Goal: Task Accomplishment & Management: Manage account settings

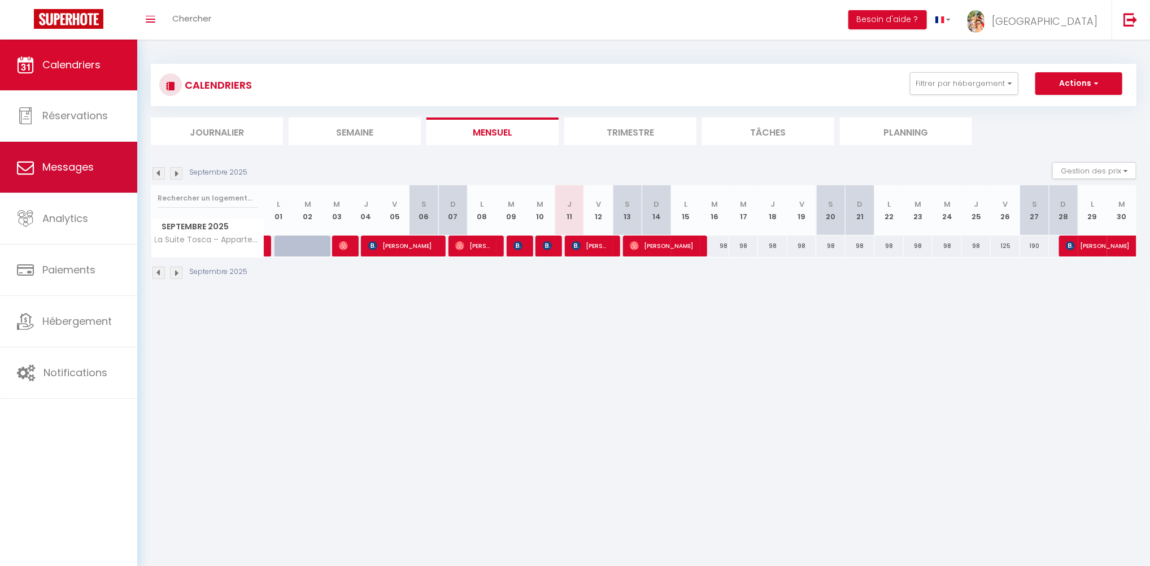
click at [83, 177] on link "Messages" at bounding box center [68, 167] width 137 height 51
select select "message"
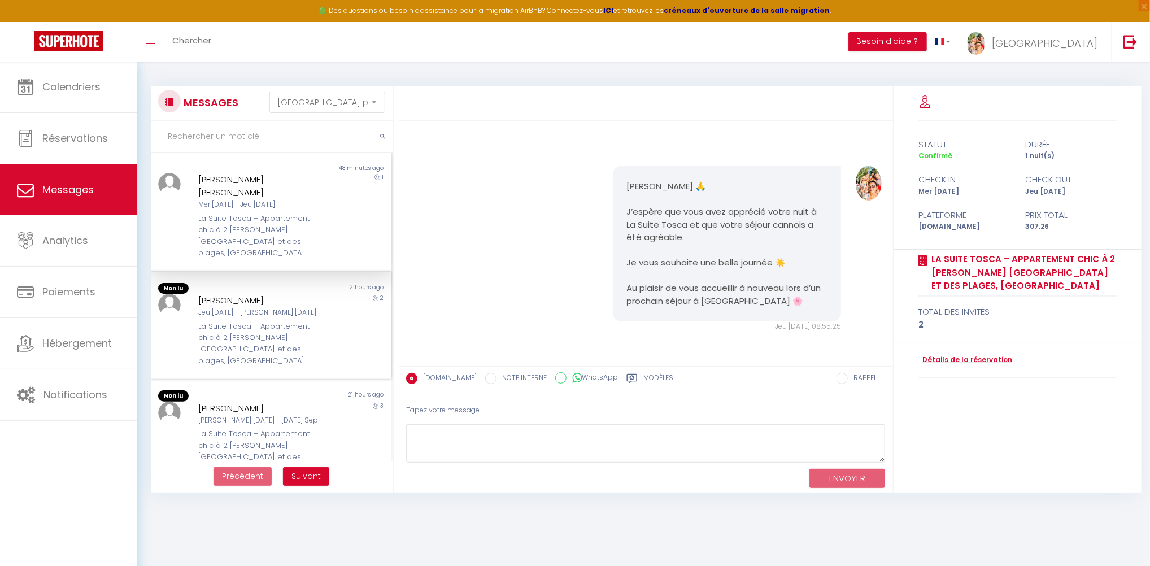
click at [249, 294] on div "[PERSON_NAME]" at bounding box center [260, 301] width 125 height 14
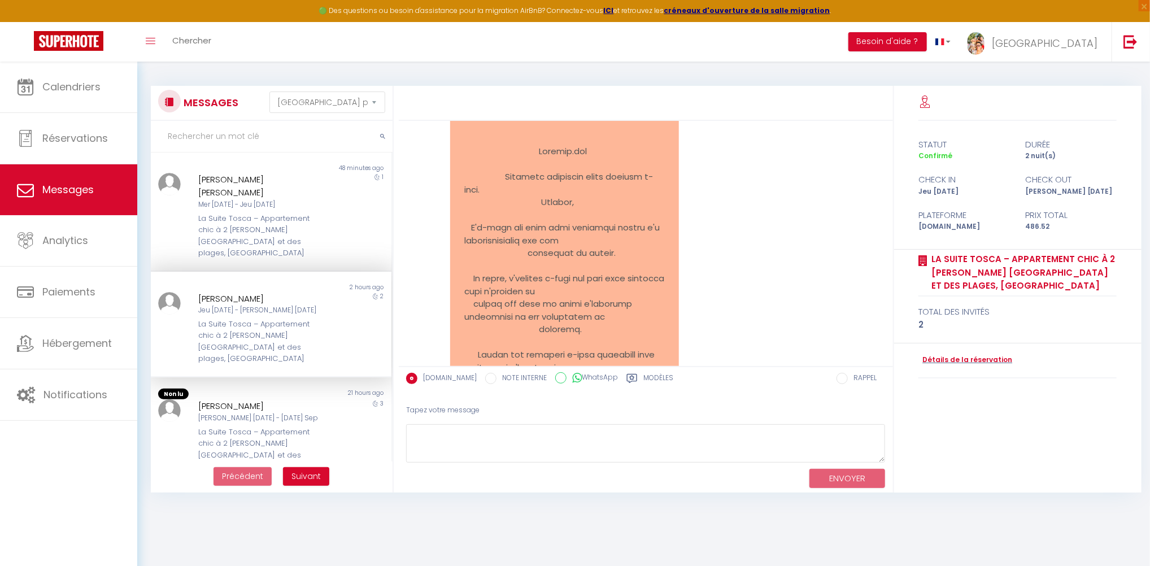
scroll to position [3511, 0]
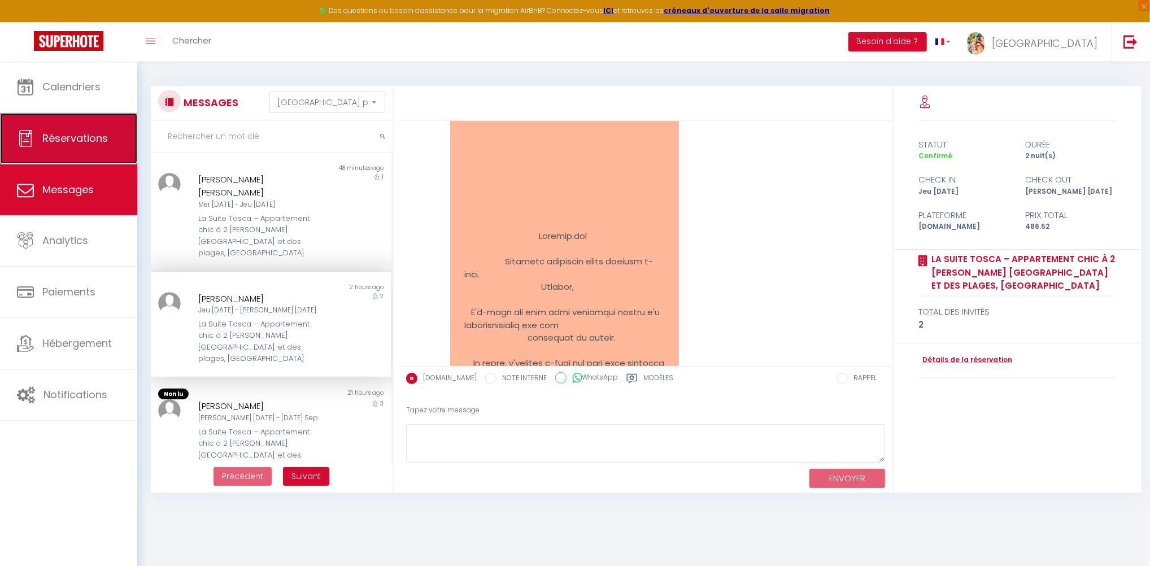
click at [103, 144] on span "Réservations" at bounding box center [75, 138] width 66 height 14
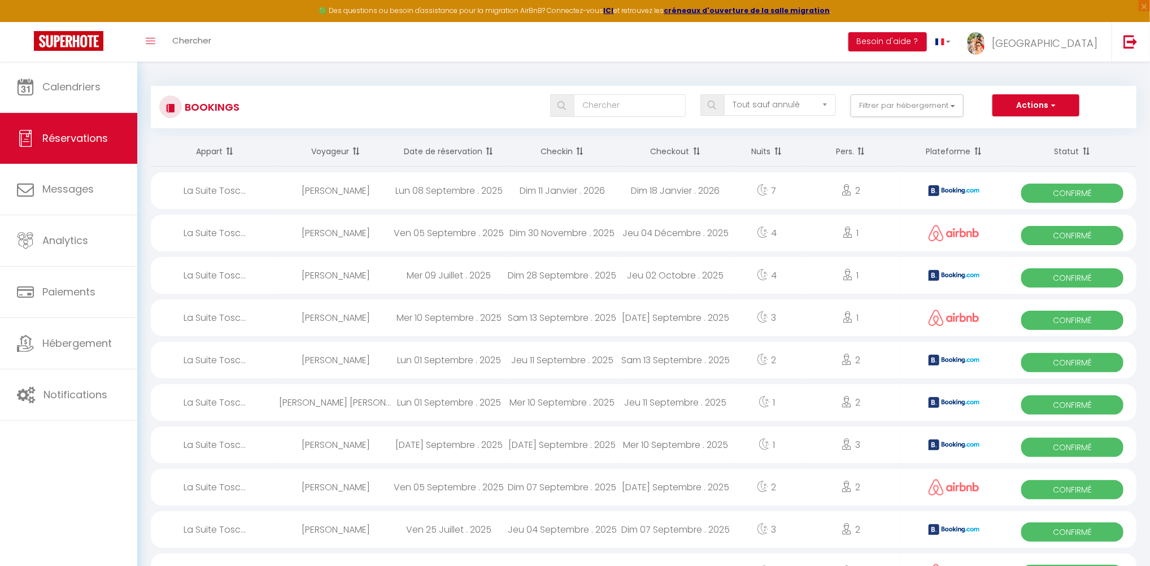
scroll to position [85, 0]
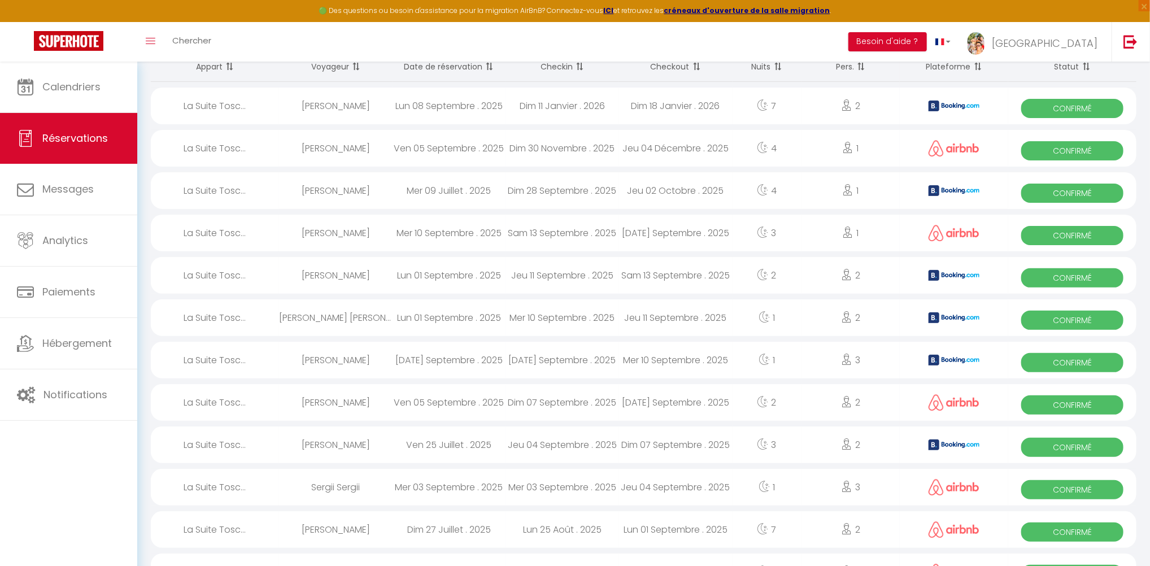
click at [364, 281] on div "[PERSON_NAME]" at bounding box center [336, 275] width 114 height 37
select select "OK"
select select "0"
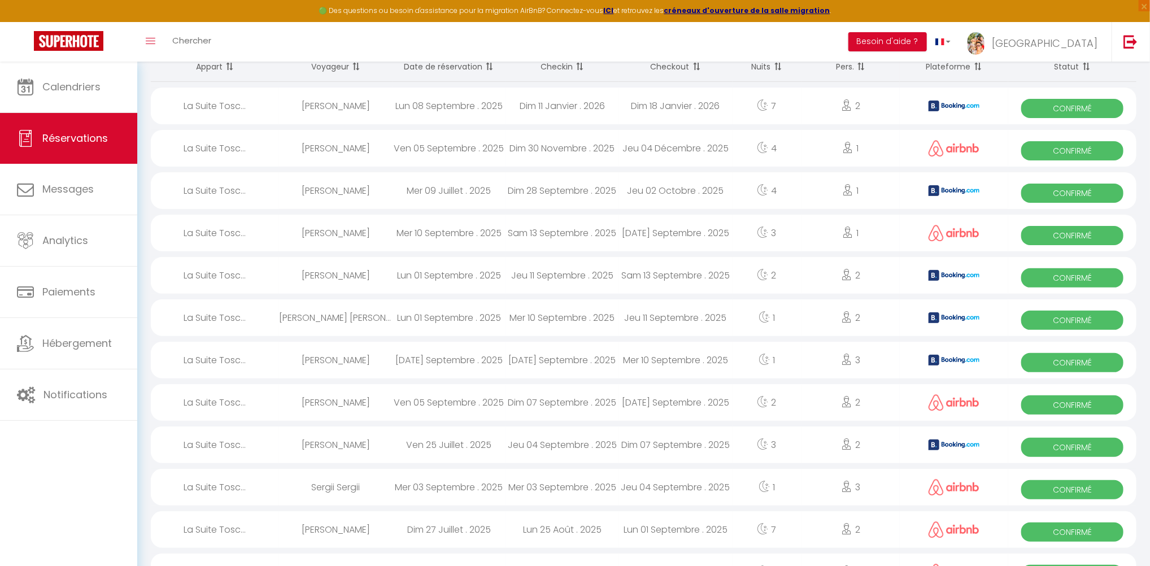
select select "1"
select select
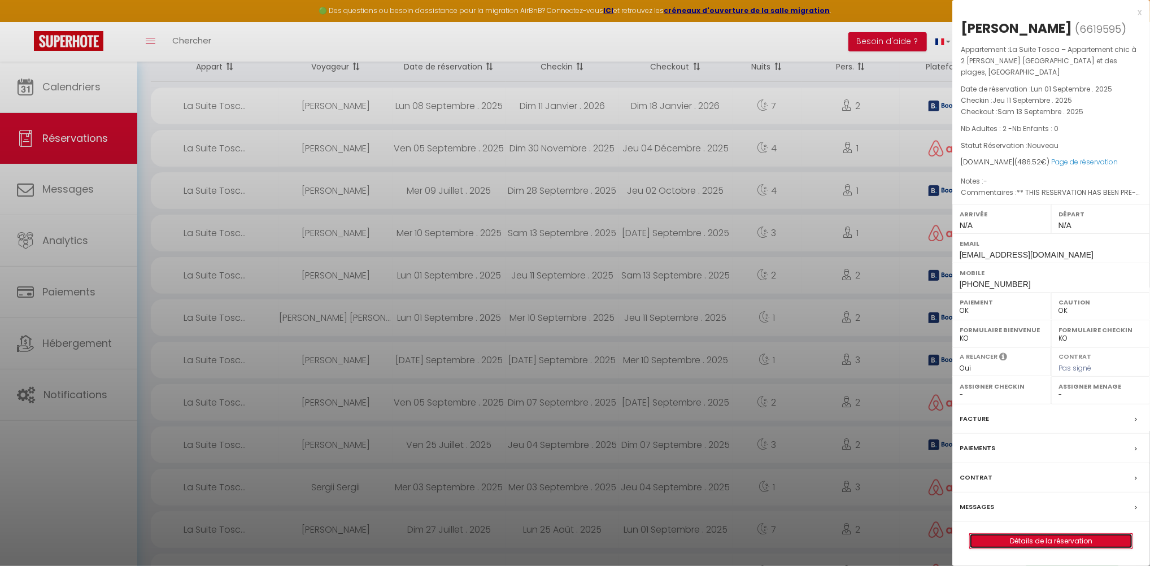
click at [1060, 534] on link "Détails de la réservation" at bounding box center [1051, 541] width 163 height 15
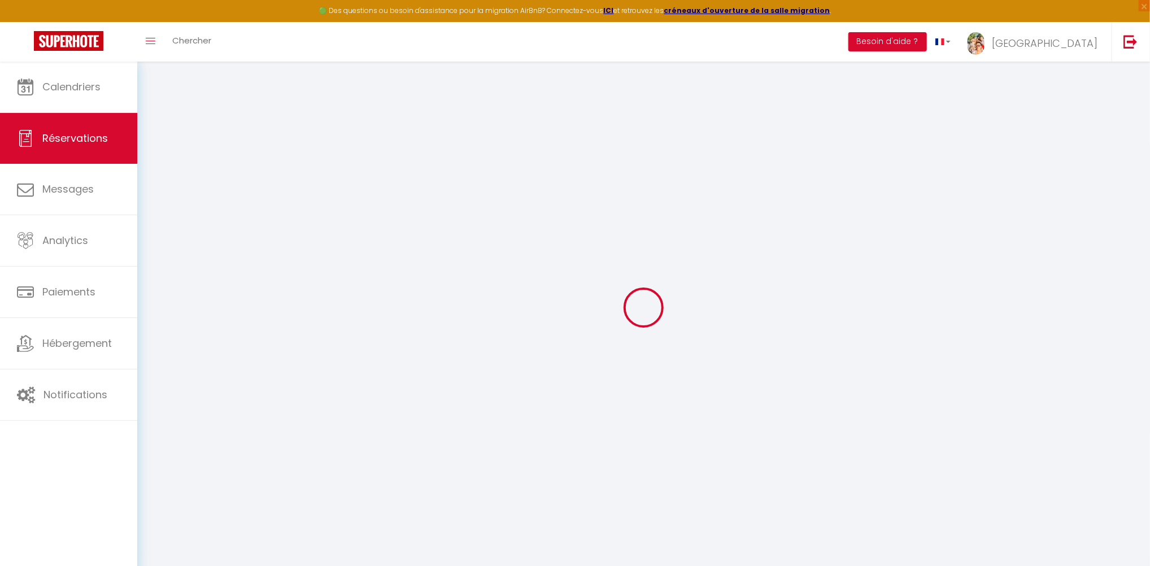
select select
checkbox input "false"
select select
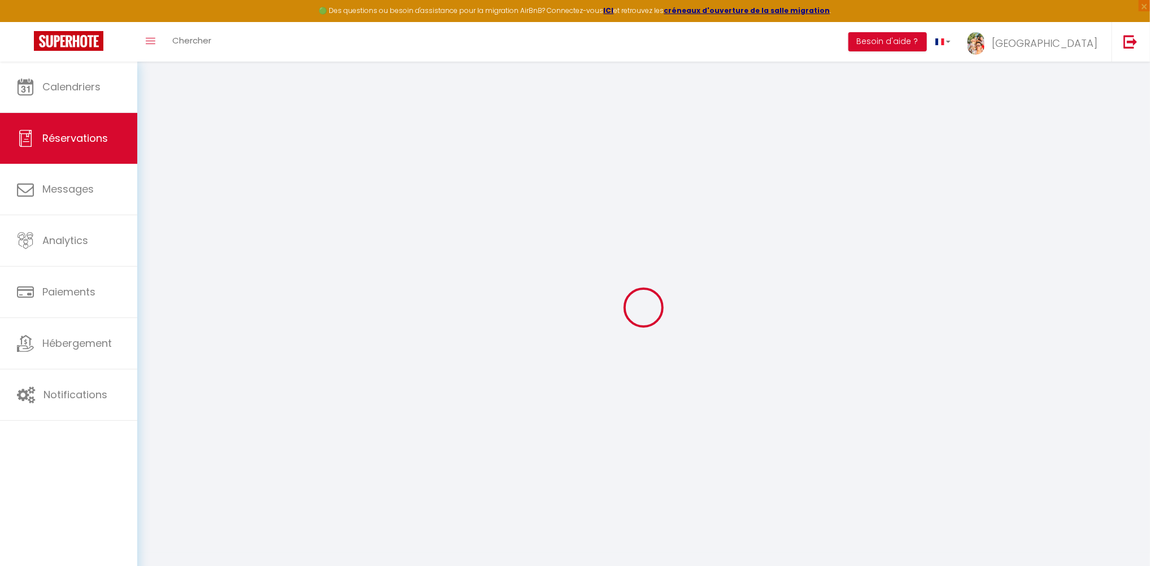
checkbox input "false"
select select
checkbox input "false"
type like\?0 "** THIS RESERVATION HAS BEEN PRE-PAID ** BOOKING NOTE : Payment charge is EUR 6…"
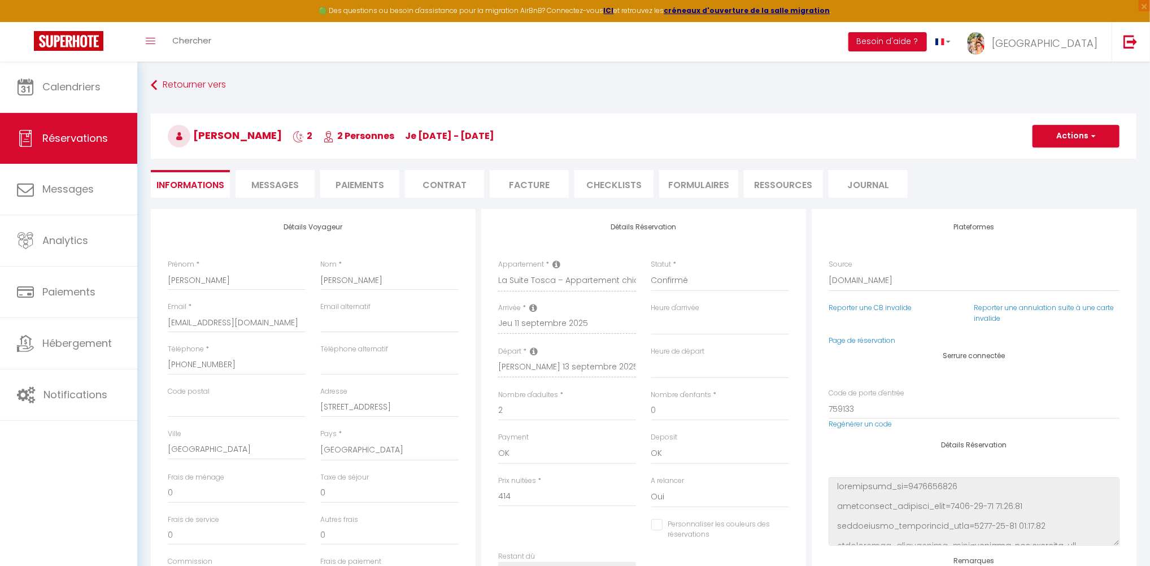
type input "65"
type input "7.52"
select select
checkbox input "false"
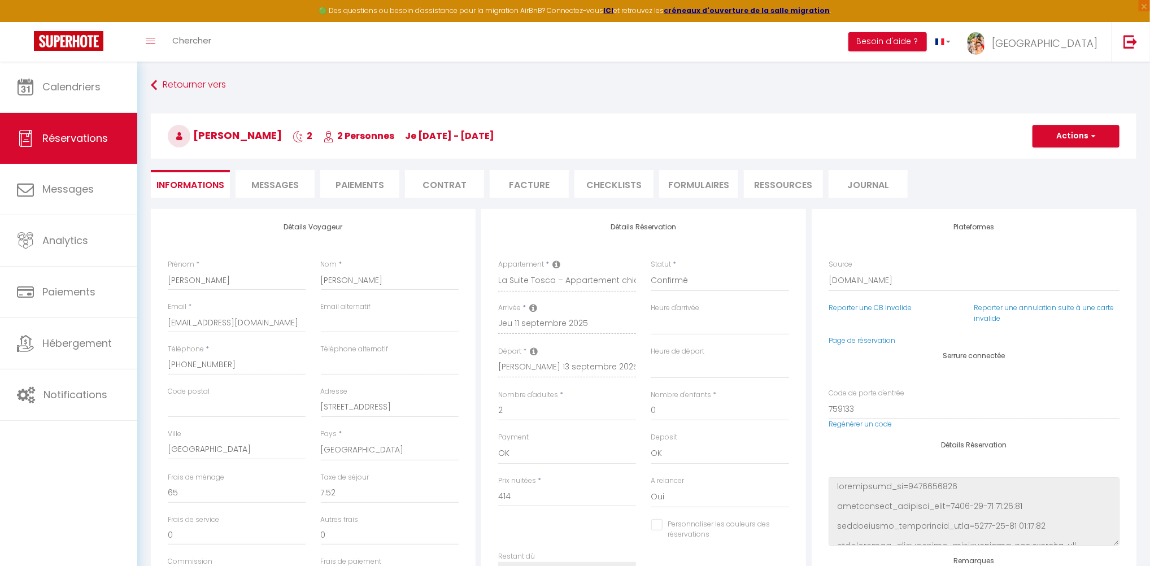
select select
click at [105, 143] on span "Réservations" at bounding box center [75, 138] width 66 height 14
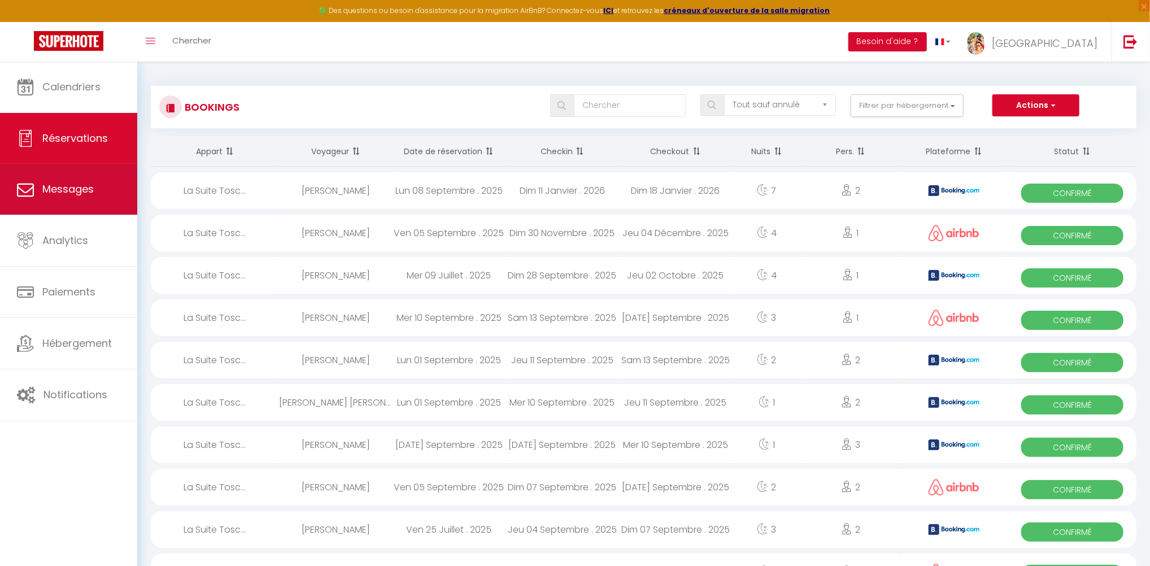
scroll to position [85, 0]
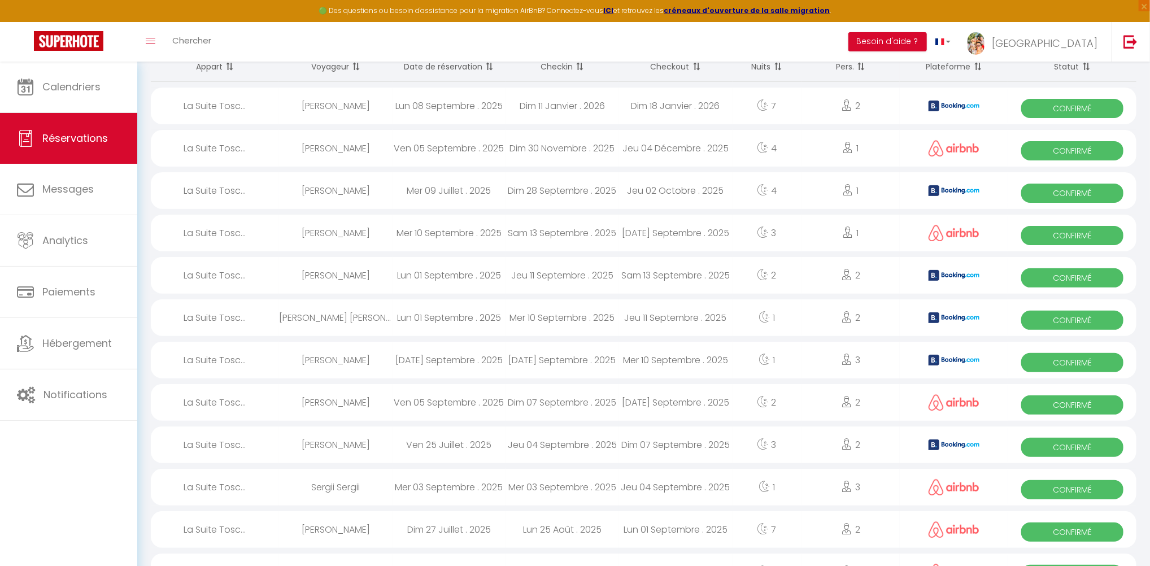
click at [411, 317] on div "Lun 01 Septembre . 2025" at bounding box center [450, 317] width 114 height 37
select select "OK"
select select "0"
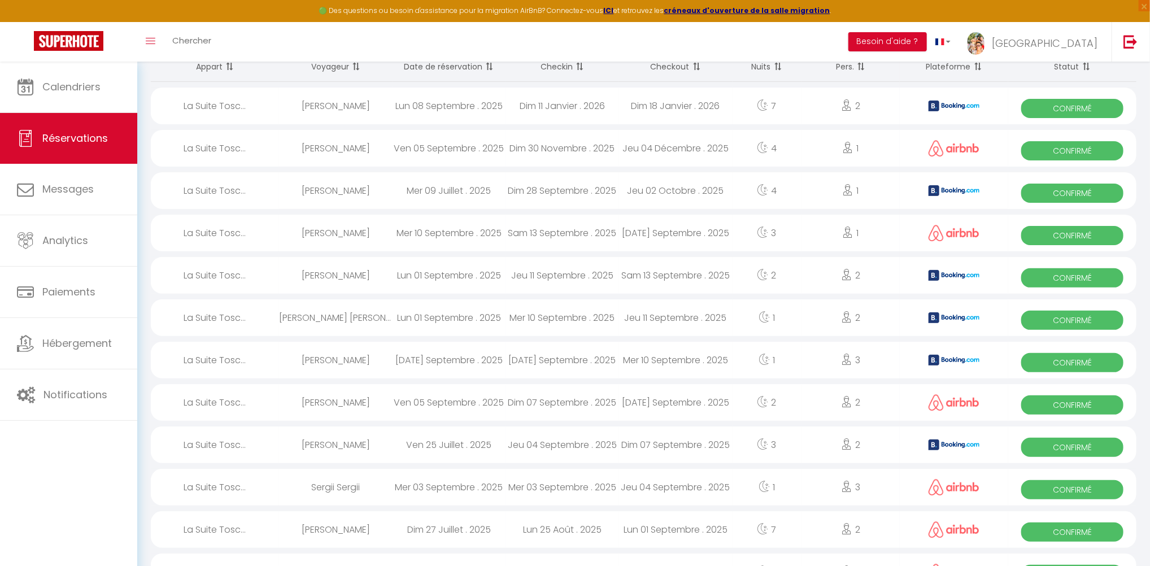
select select "1"
select select
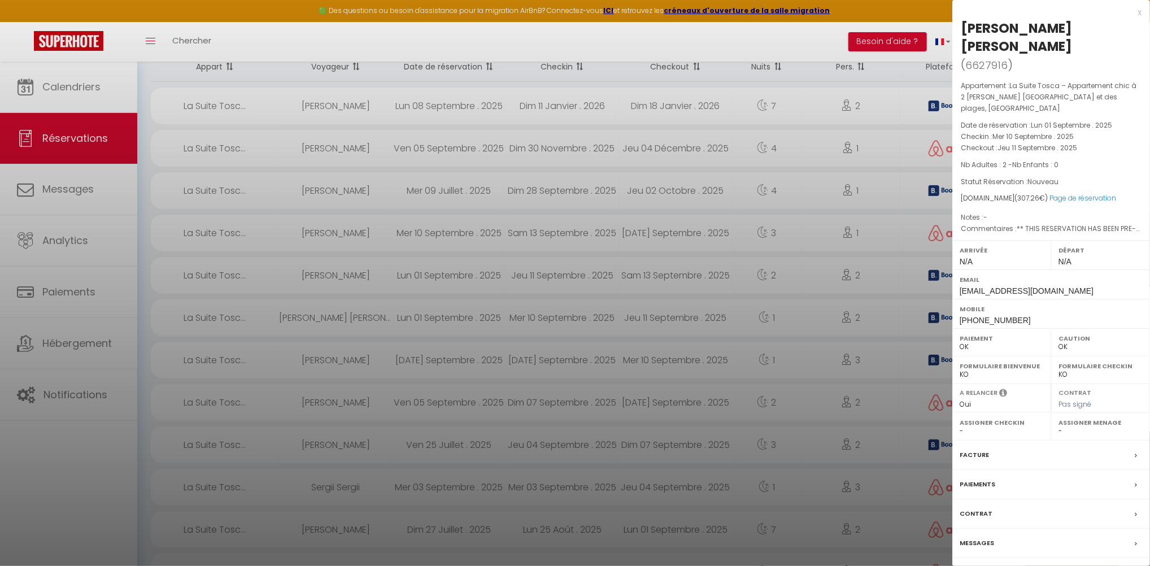
click at [1046, 565] on link "Détails de la réservation" at bounding box center [1051, 577] width 163 height 15
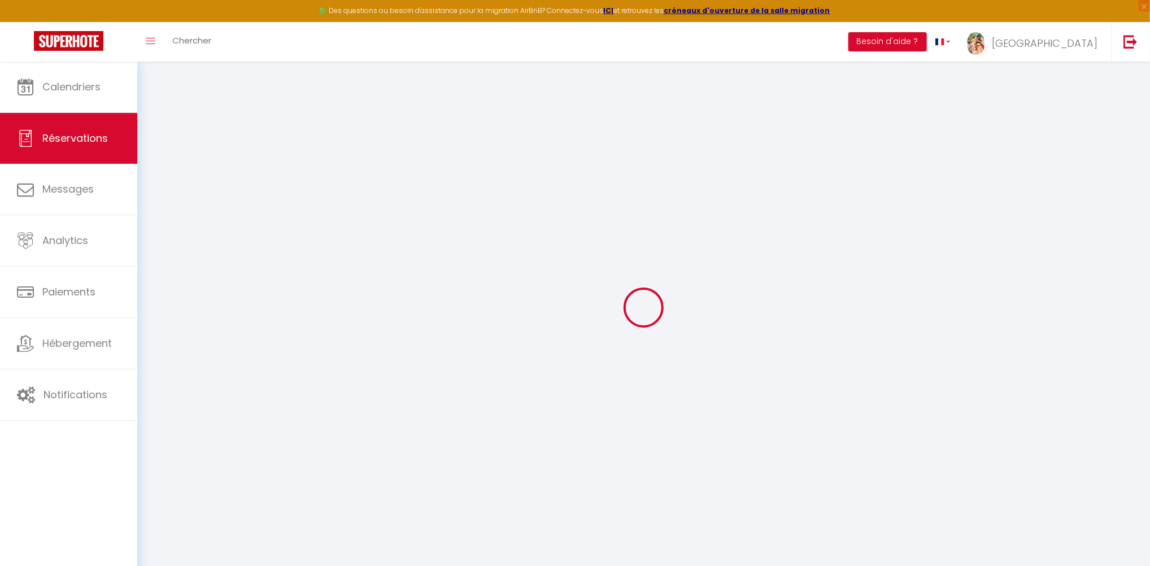
select select "cleaning"
select select "taxes"
select select
checkbox input "false"
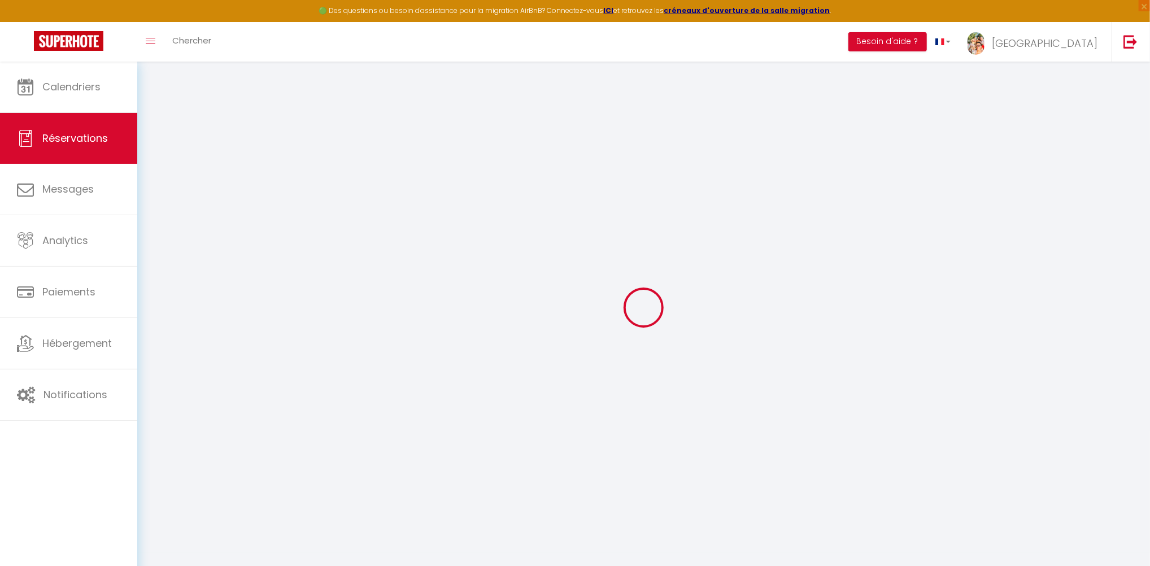
type like\?0 "** THIS RESERVATION HAS BEEN PRE-PAID ** BOOKING NOTE : Payment charge is EUR 4…"
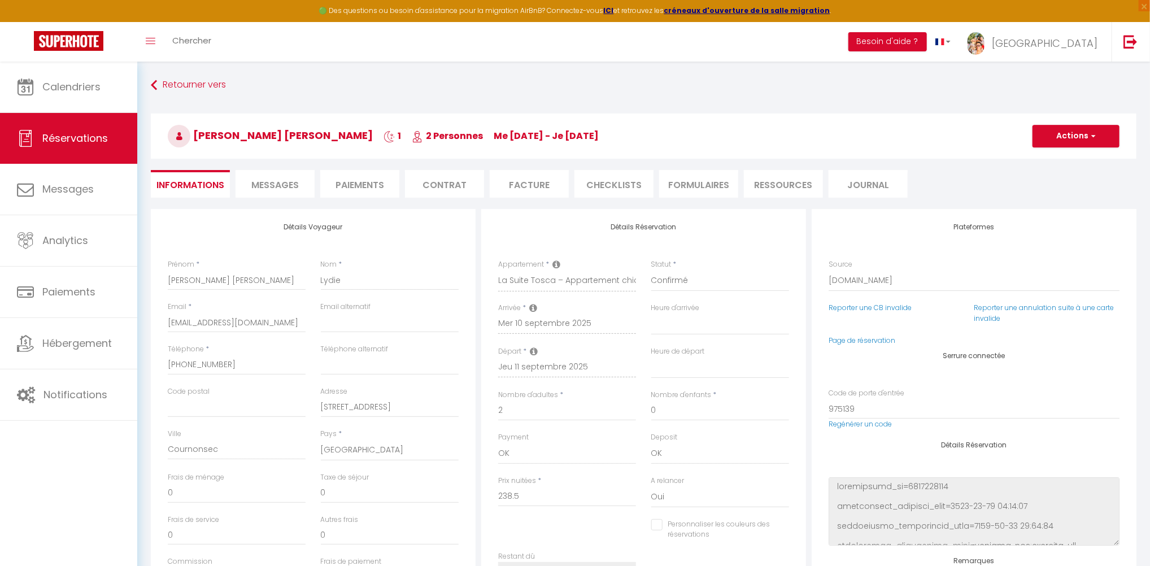
type input "65"
type input "3.76"
select select
checkbox input "false"
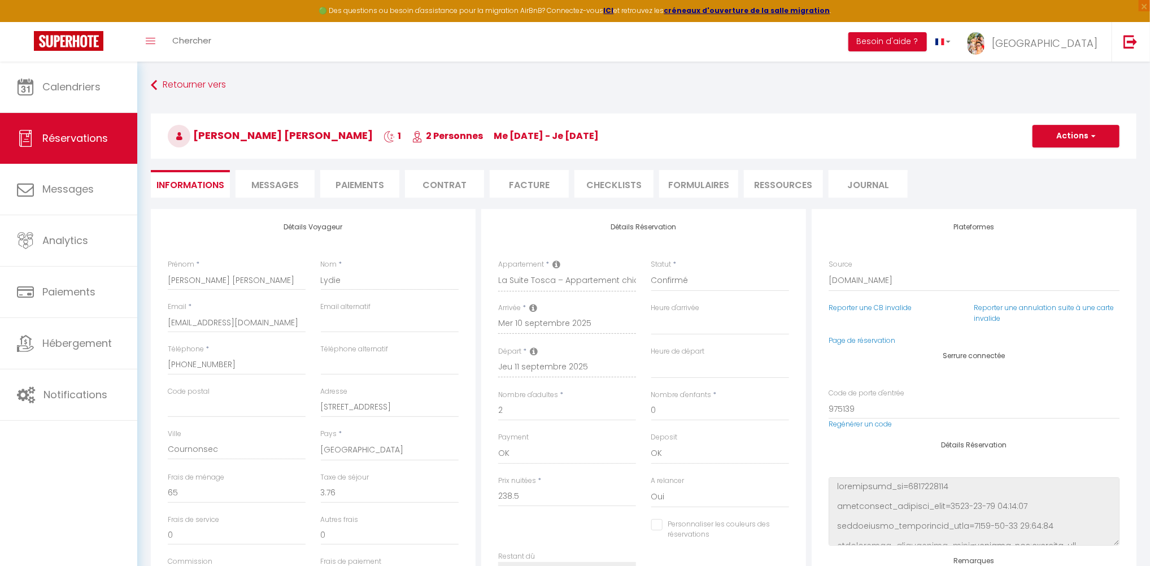
select select
click at [522, 192] on li "Facture" at bounding box center [529, 184] width 79 height 28
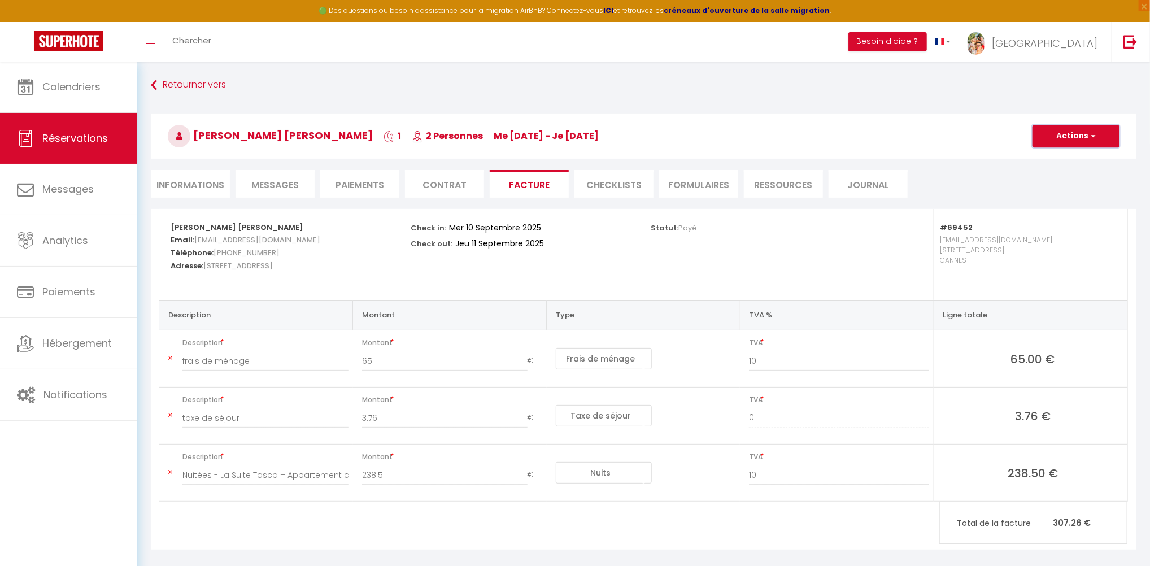
click at [1065, 139] on button "Actions" at bounding box center [1076, 136] width 87 height 23
click at [1052, 174] on link "Aperçu et éditer" at bounding box center [1067, 175] width 95 height 15
click at [93, 131] on span "Réservations" at bounding box center [75, 138] width 66 height 14
select select "not_cancelled"
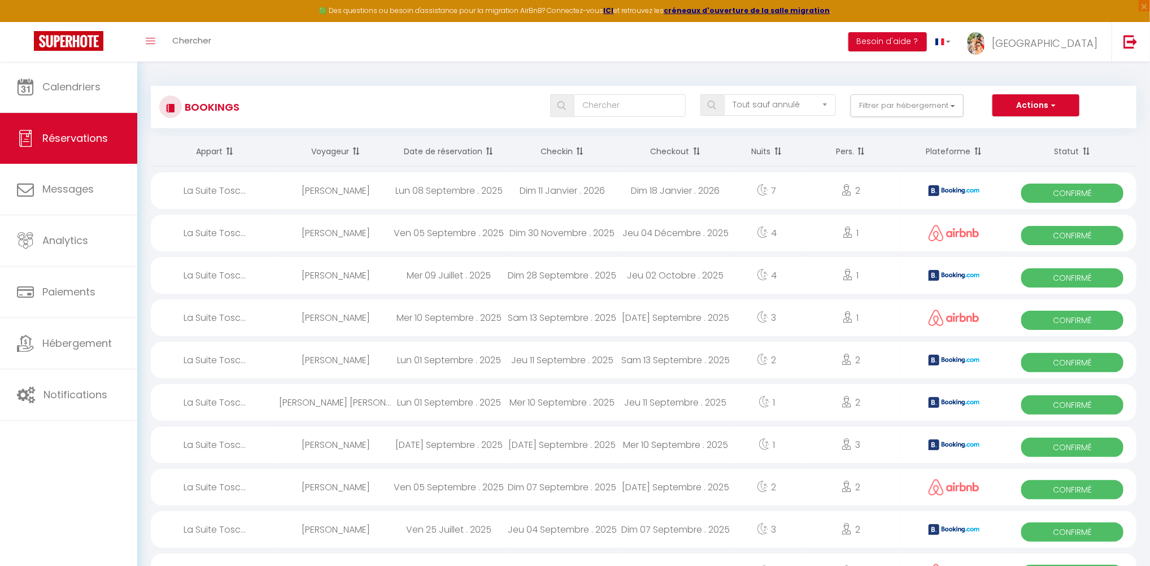
click at [333, 364] on div "[PERSON_NAME]" at bounding box center [336, 360] width 114 height 37
select select "OK"
select select "0"
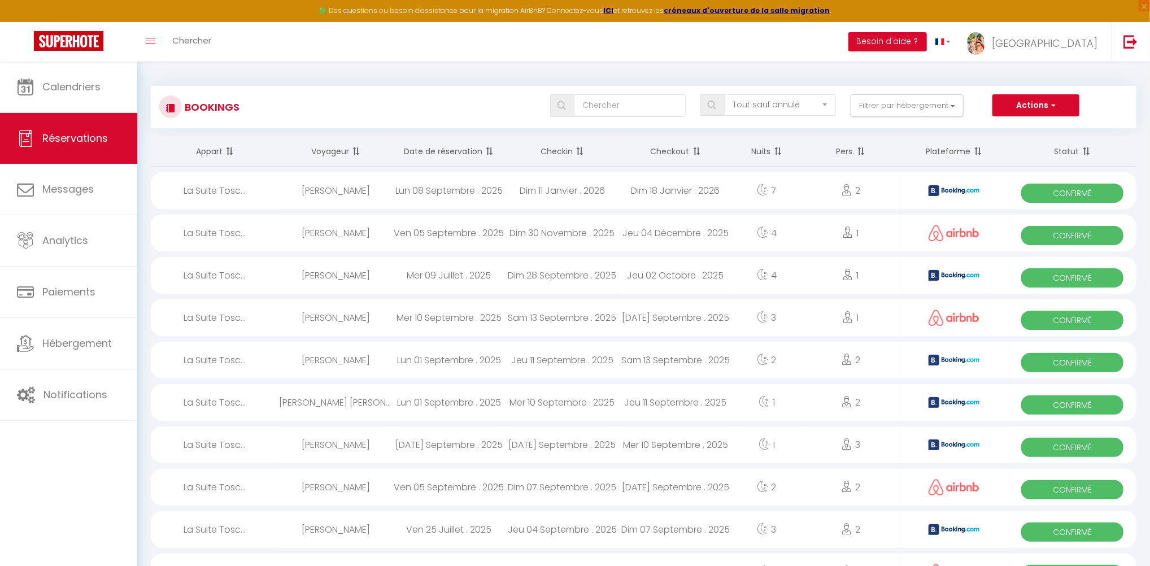
select select "1"
select select
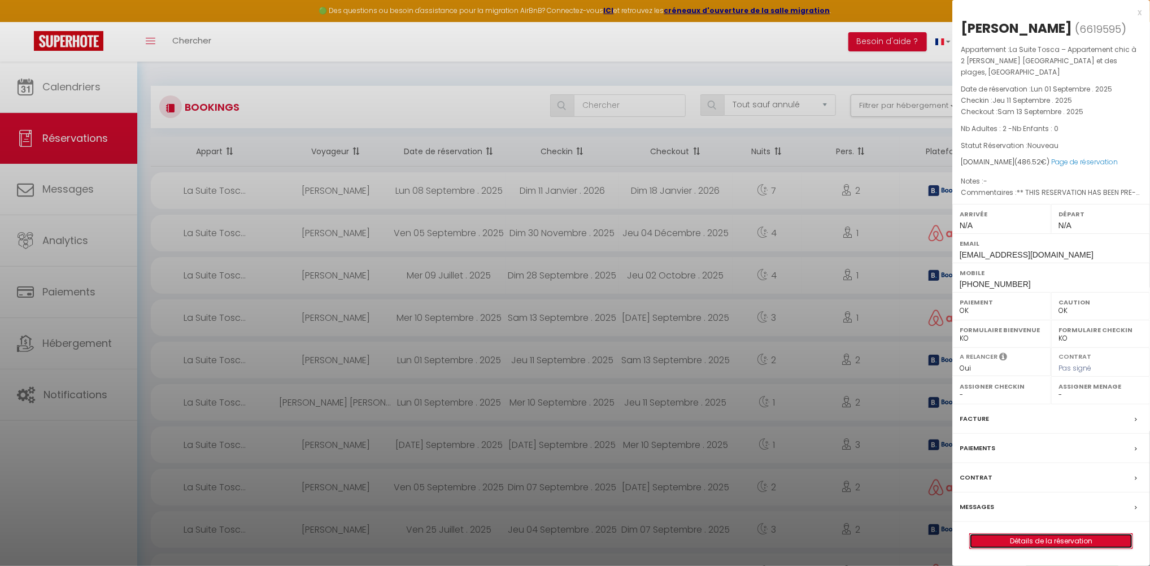
click at [1048, 534] on link "Détails de la réservation" at bounding box center [1051, 541] width 163 height 15
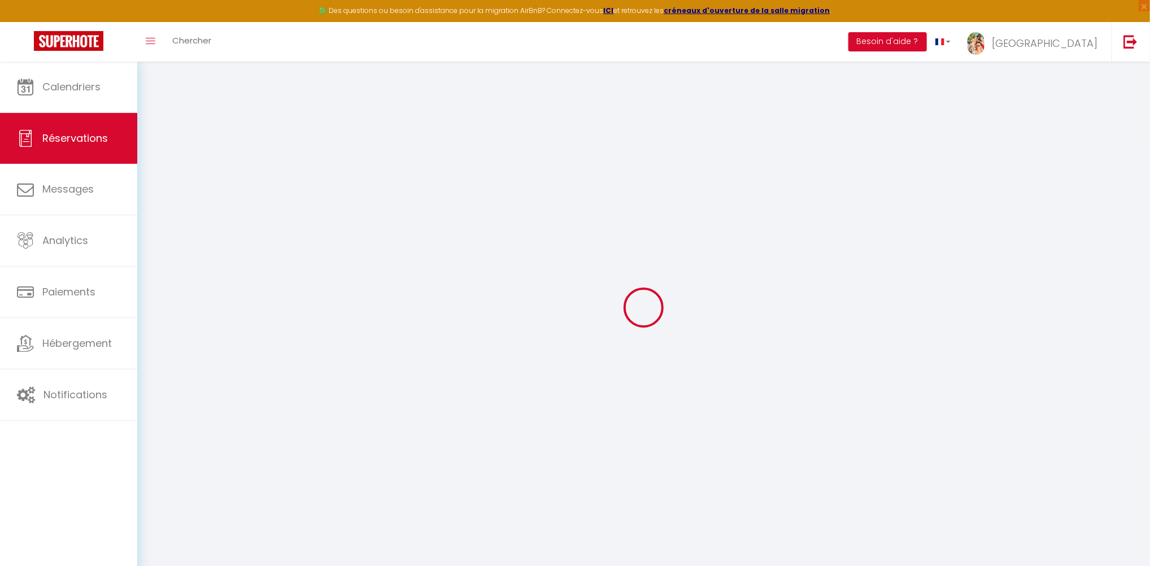
select select
checkbox input "false"
type like\?0 "** THIS RESERVATION HAS BEEN PRE-PAID ** BOOKING NOTE : Payment charge is EUR 6…"
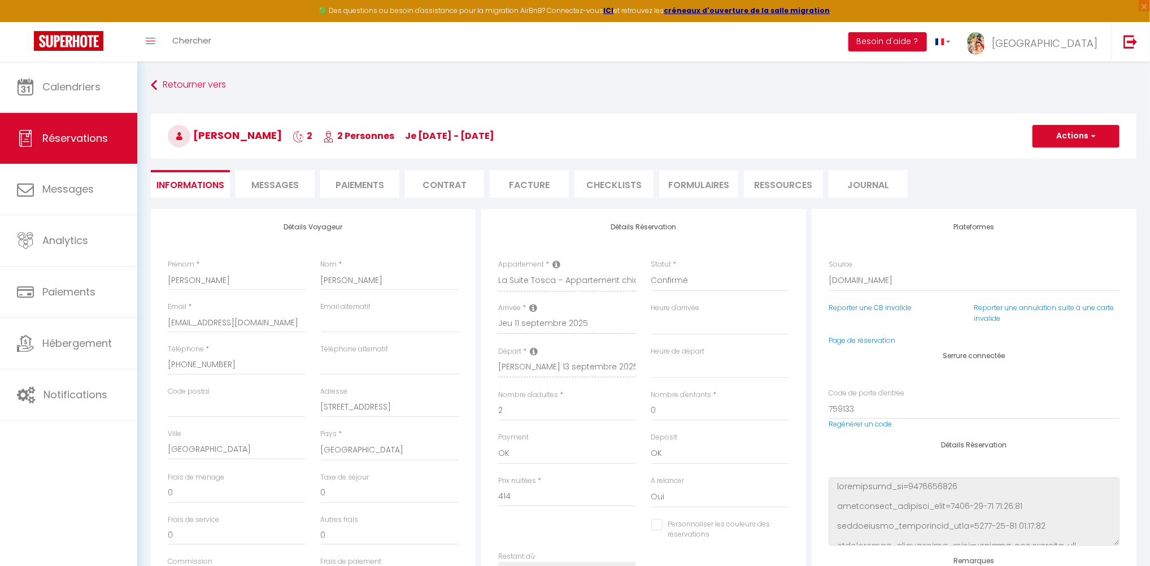
type input "65"
type input "7.52"
select select
checkbox input "false"
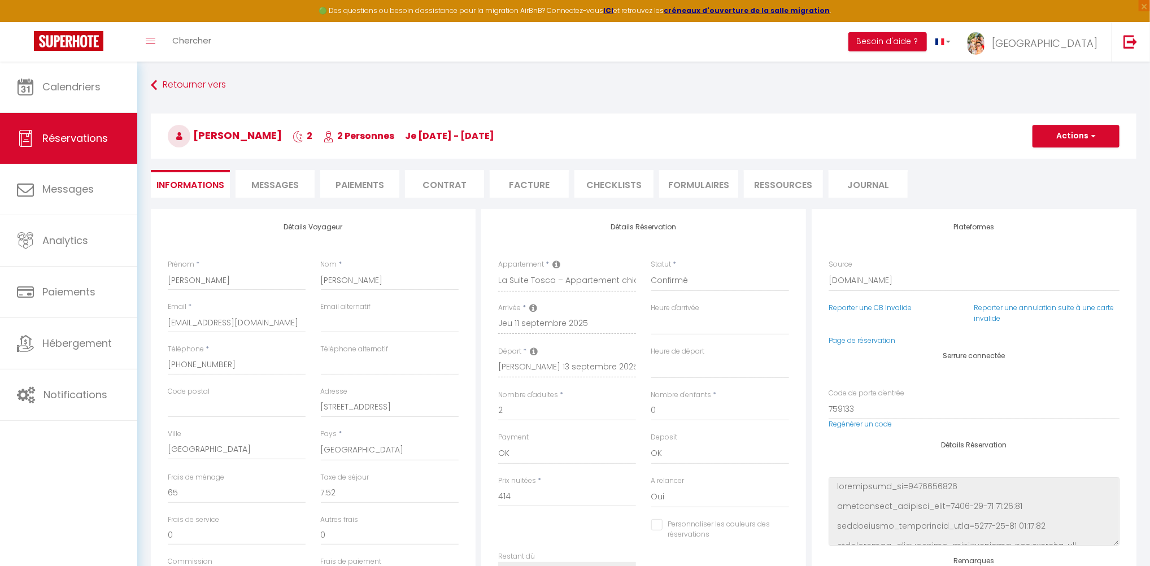
select select
click at [299, 189] on li "Messages" at bounding box center [275, 184] width 79 height 28
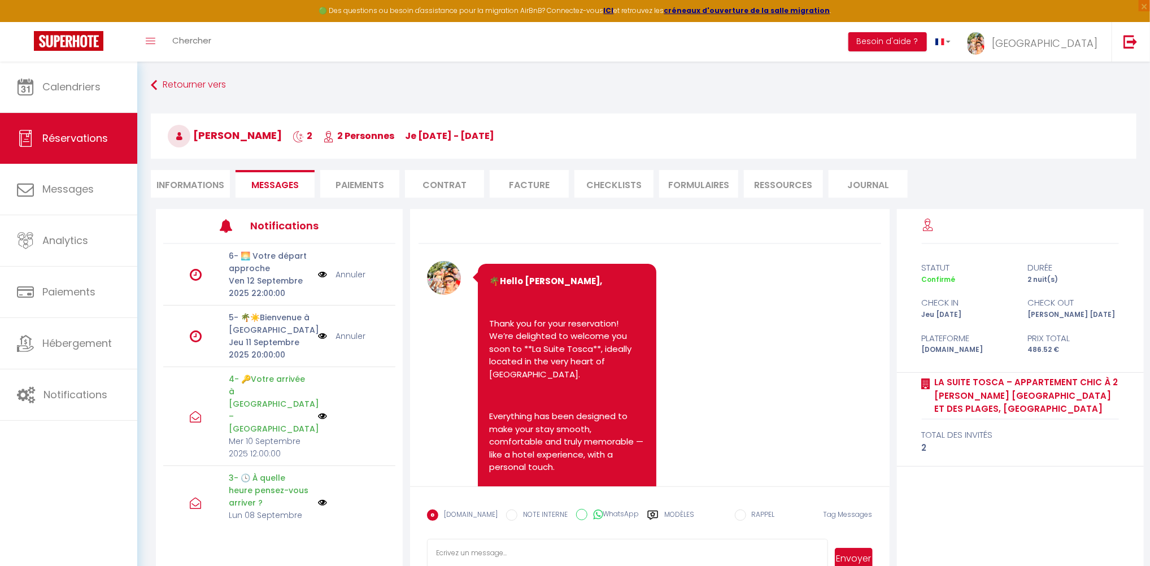
click at [279, 403] on p "4- 🔑Votre arrivée à [GEOGRAPHIC_DATA] – [GEOGRAPHIC_DATA]" at bounding box center [270, 404] width 82 height 62
click at [318, 412] on img at bounding box center [322, 416] width 9 height 9
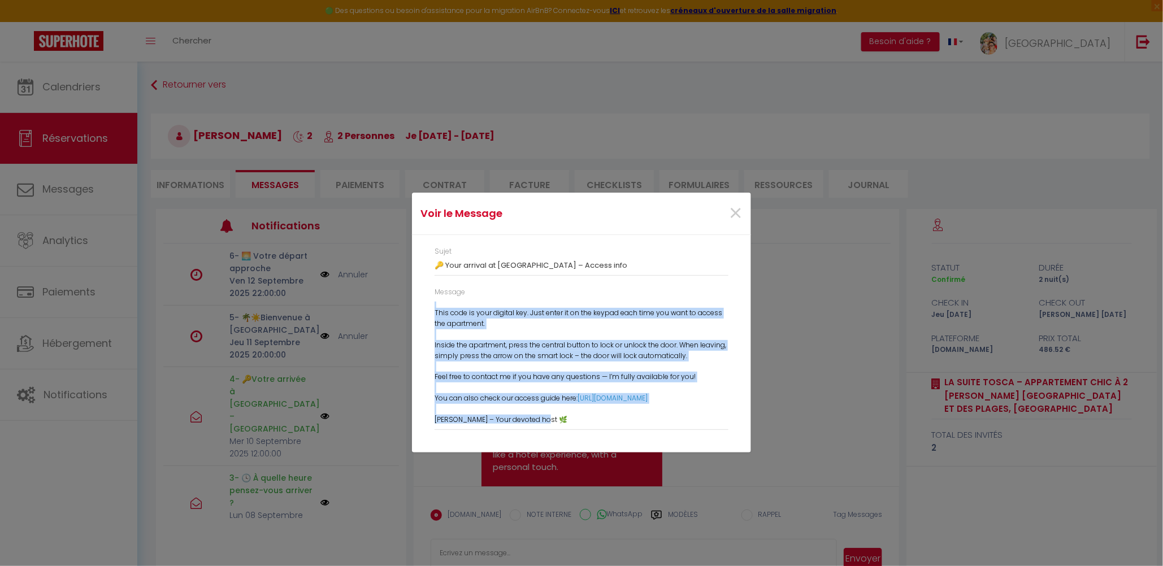
scroll to position [167, 0]
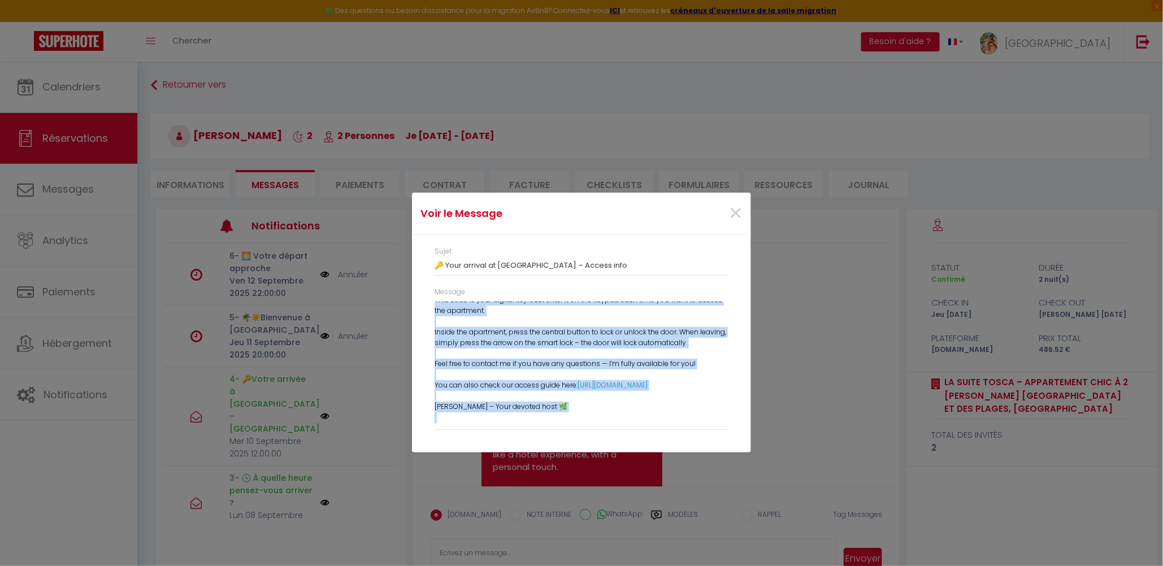
drag, startPoint x: 435, startPoint y: 309, endPoint x: 546, endPoint y: 423, distance: 159.4
click at [546, 423] on div "🔑 [PERSON_NAME], Everything is ready for your arrival at [GEOGRAPHIC_DATA] Tosc…" at bounding box center [581, 363] width 294 height 122
copy div "🔑 [PERSON_NAME], Everything is ready for your arrival at [GEOGRAPHIC_DATA] Tosc…"
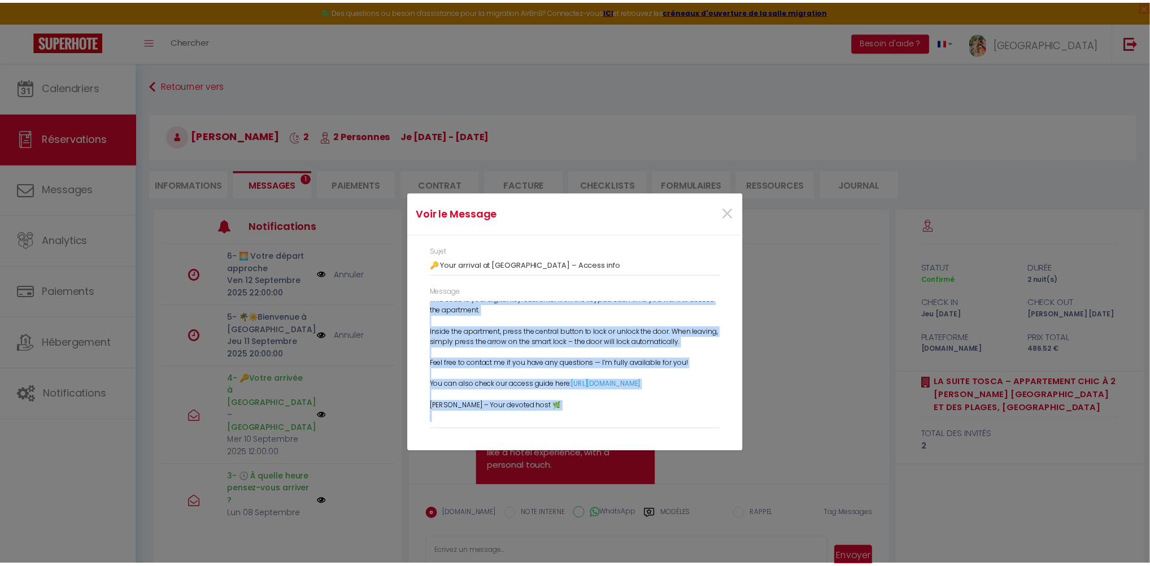
scroll to position [5081, 0]
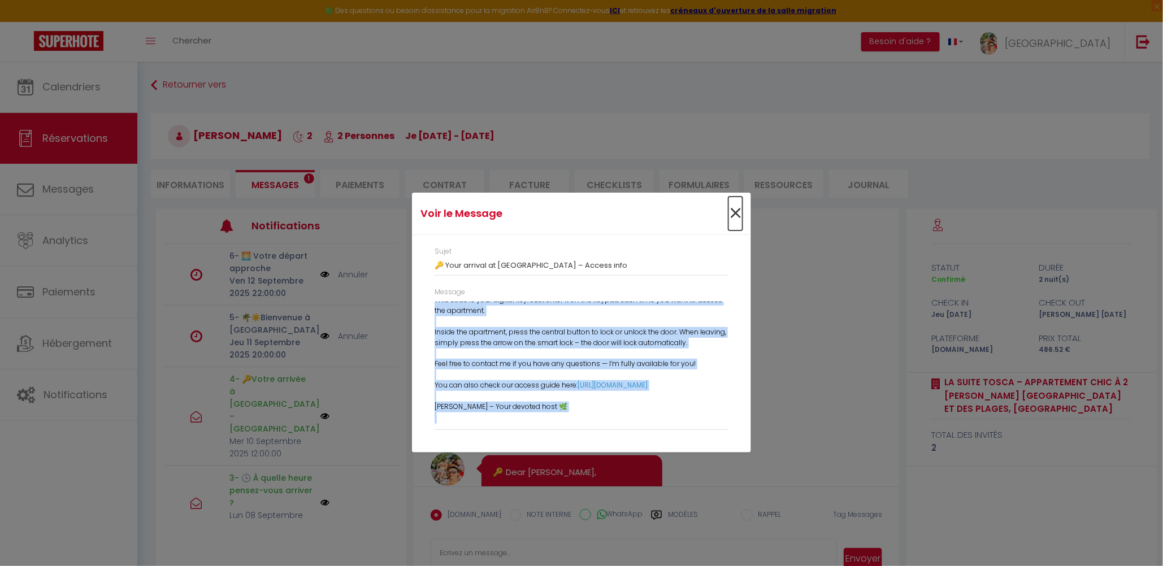
click at [738, 216] on span "×" at bounding box center [735, 214] width 14 height 34
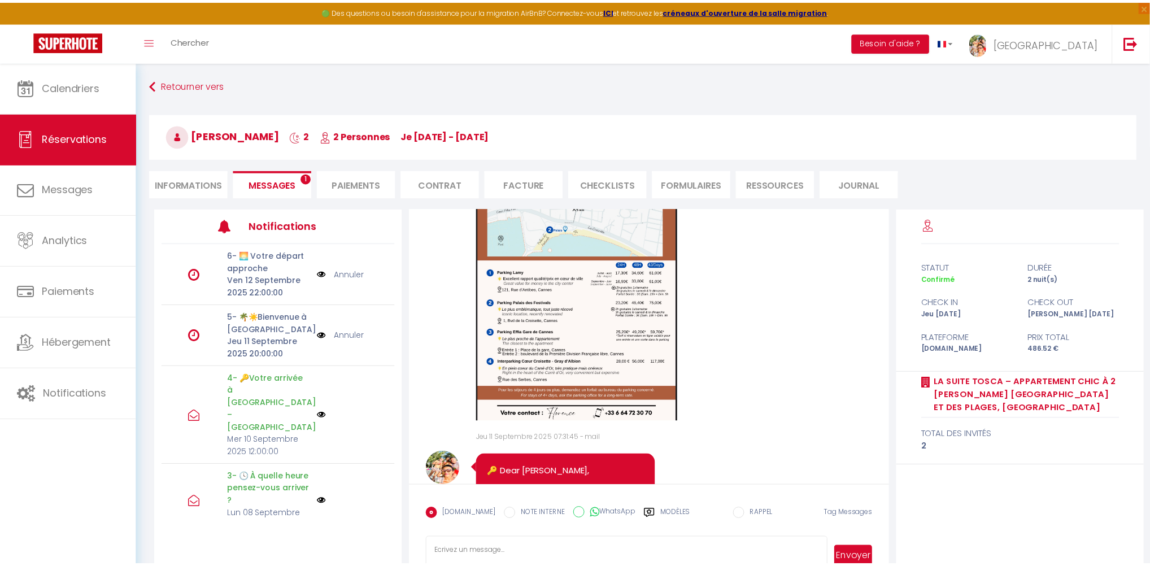
scroll to position [5158, 0]
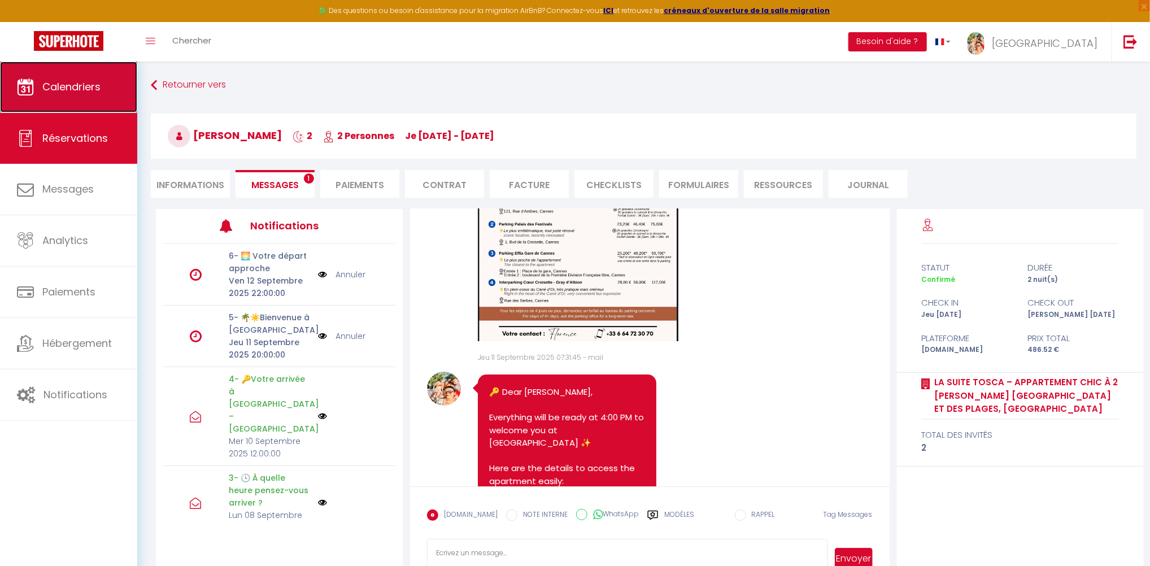
click at [89, 93] on span "Calendriers" at bounding box center [71, 87] width 58 height 14
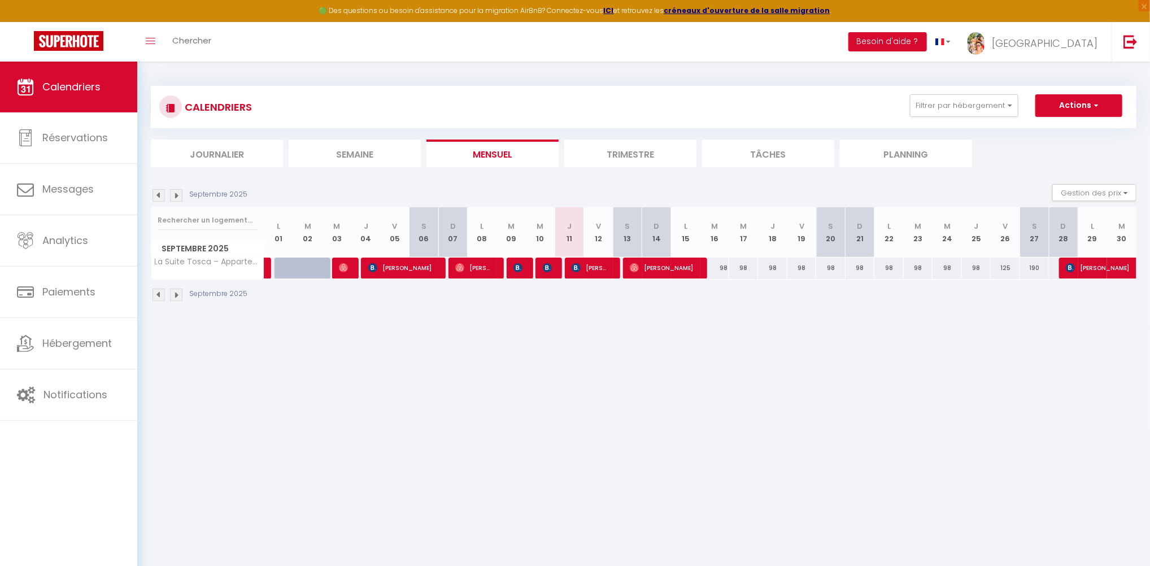
click at [720, 269] on div "98" at bounding box center [714, 268] width 29 height 21
type input "98"
type input "[DATE] Septembre 2025"
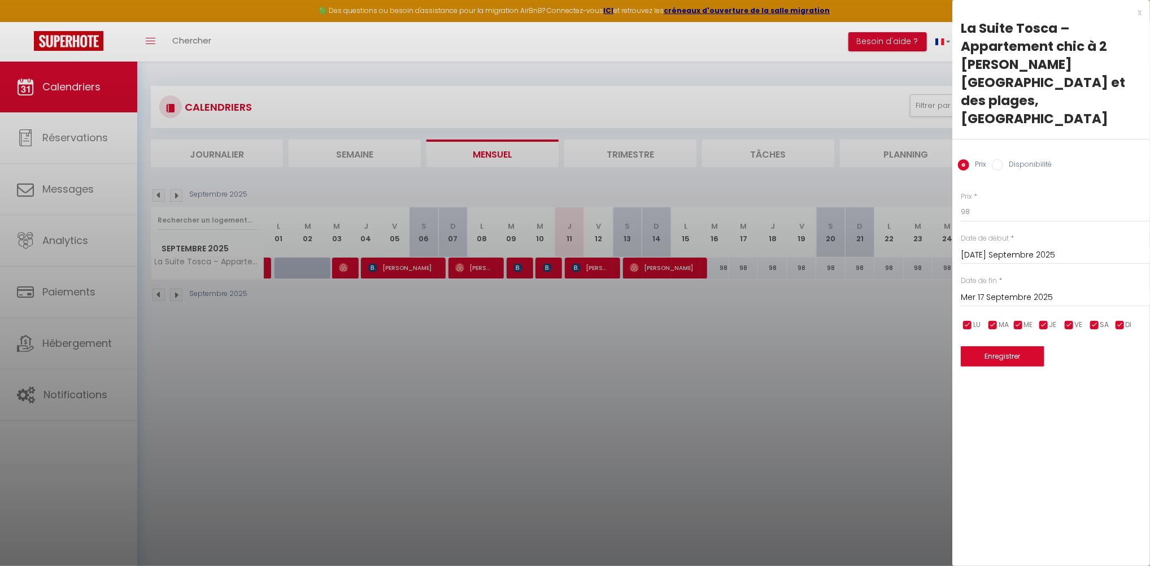
click at [1014, 290] on input "Mer 17 Septembre 2025" at bounding box center [1055, 297] width 189 height 15
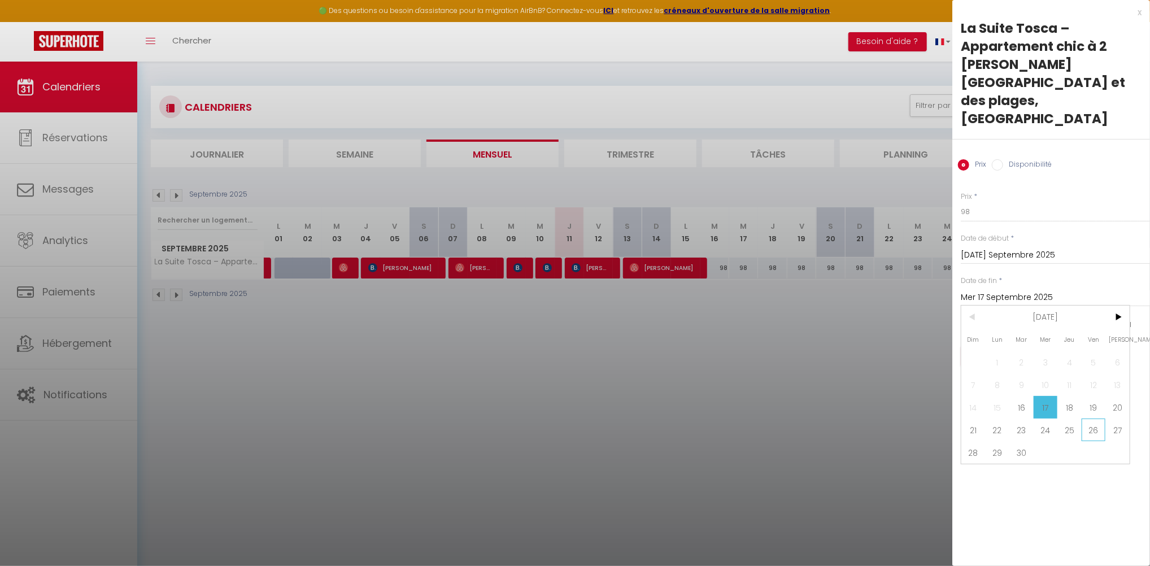
click at [1091, 419] on span "26" at bounding box center [1094, 430] width 24 height 23
type input "Ven 26 Septembre 2025"
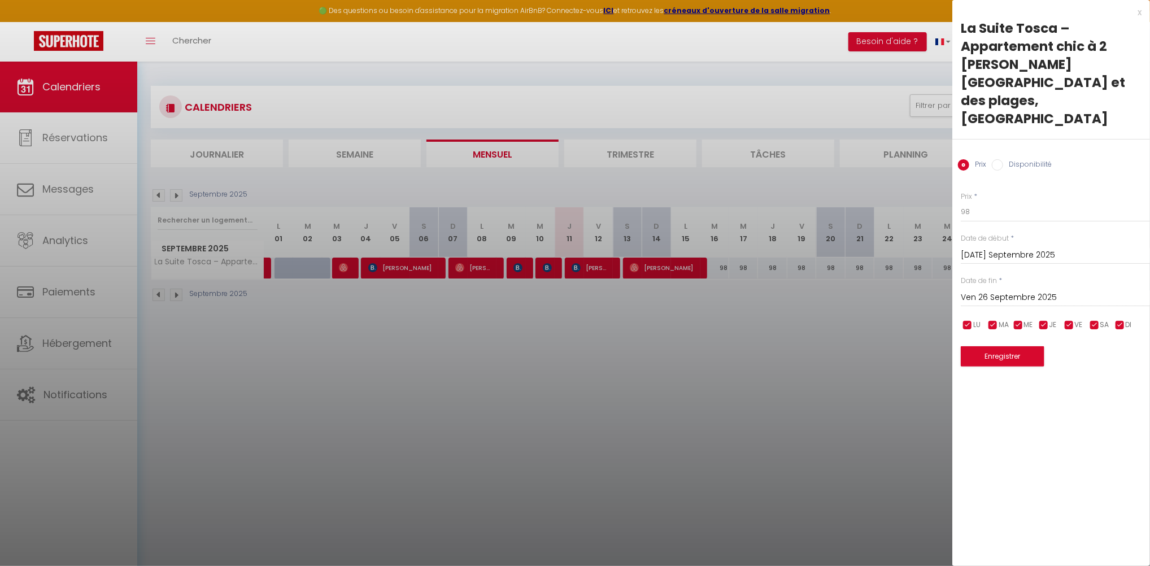
click at [1000, 159] on input "Disponibilité" at bounding box center [997, 164] width 11 height 11
radio input "true"
click at [962, 159] on input "Prix" at bounding box center [963, 164] width 11 height 11
radio input "true"
radio input "false"
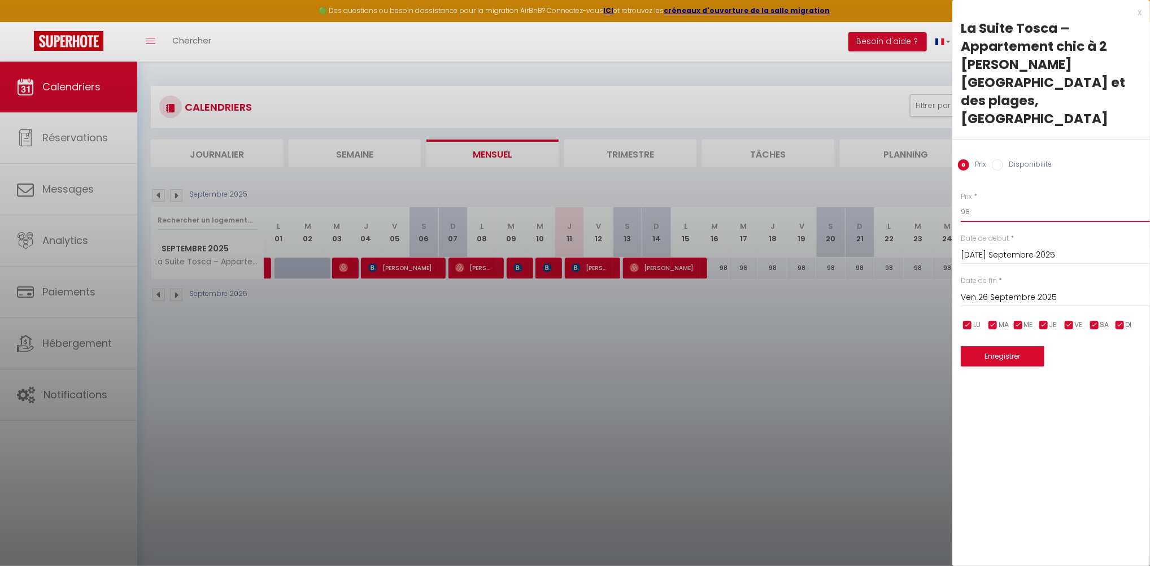
click at [982, 202] on input "98" at bounding box center [1055, 212] width 189 height 20
type input "97"
click at [997, 346] on button "Enregistrer" at bounding box center [1003, 356] width 84 height 20
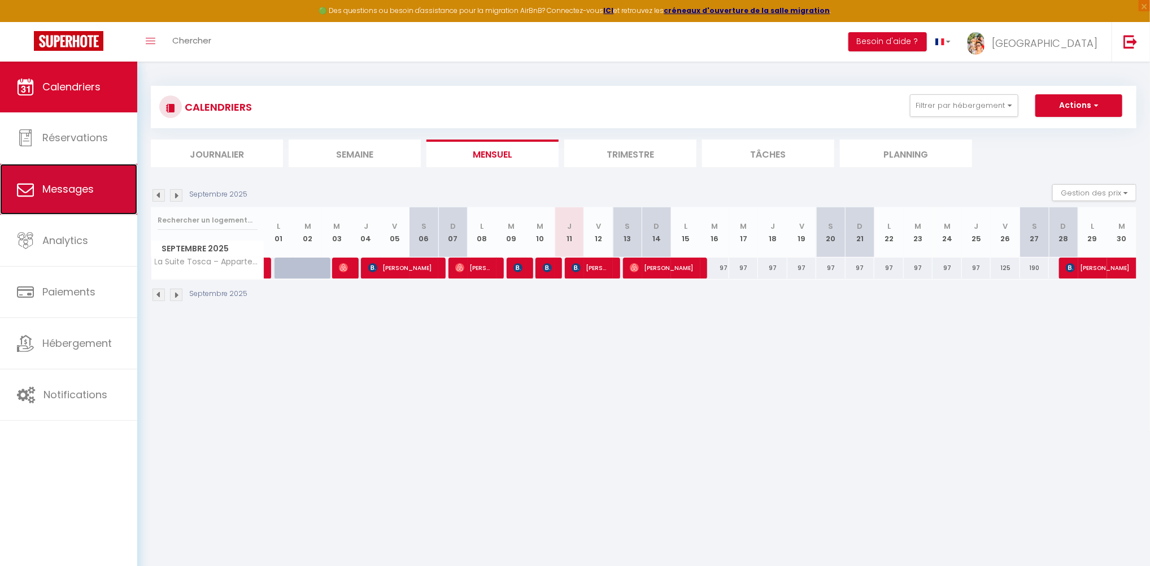
click at [102, 210] on link "Messages" at bounding box center [68, 189] width 137 height 51
select select "message"
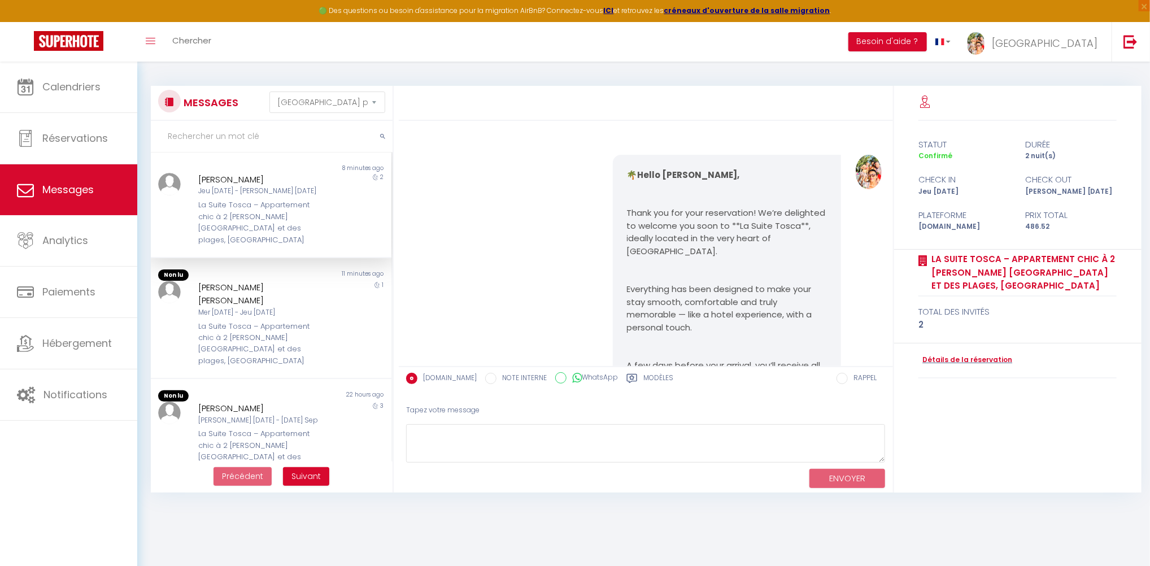
scroll to position [5239, 0]
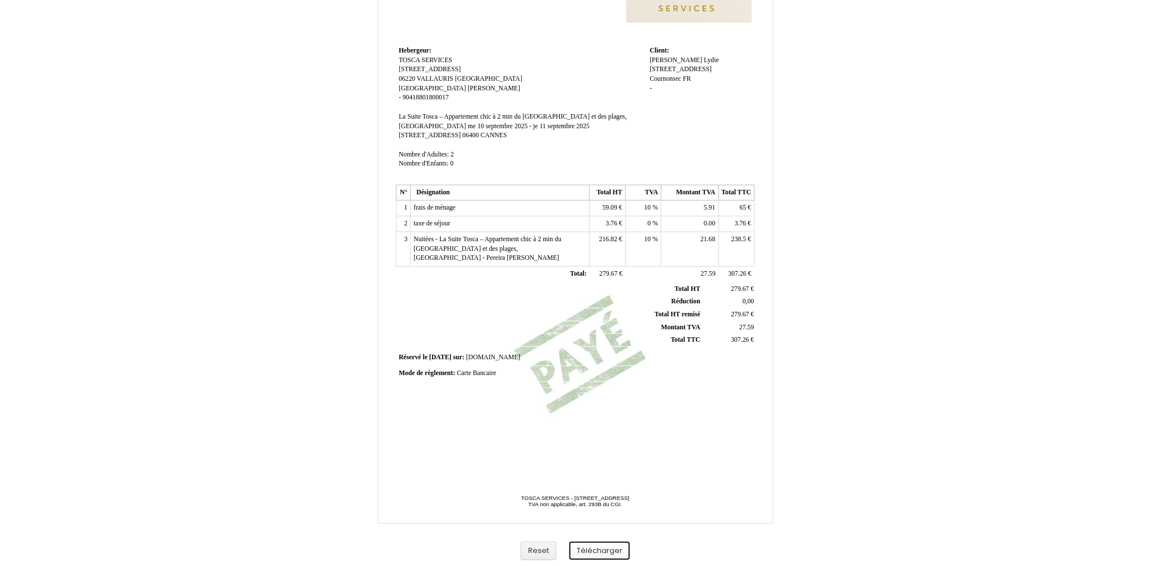
click at [615, 550] on button "Télécharger" at bounding box center [599, 551] width 60 height 19
